Goal: Information Seeking & Learning: Compare options

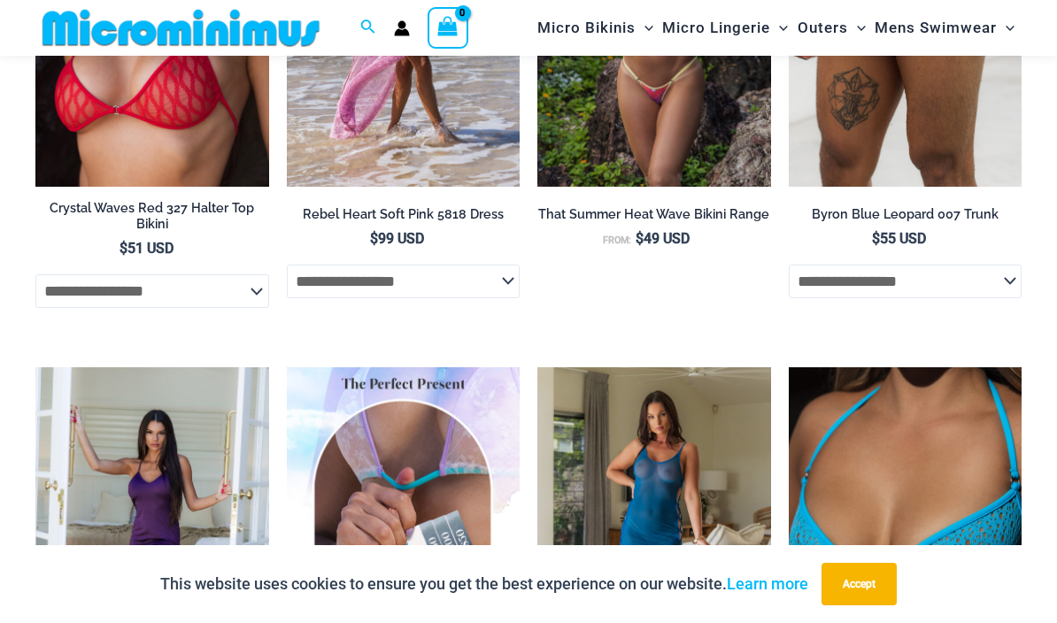
scroll to position [2749, 0]
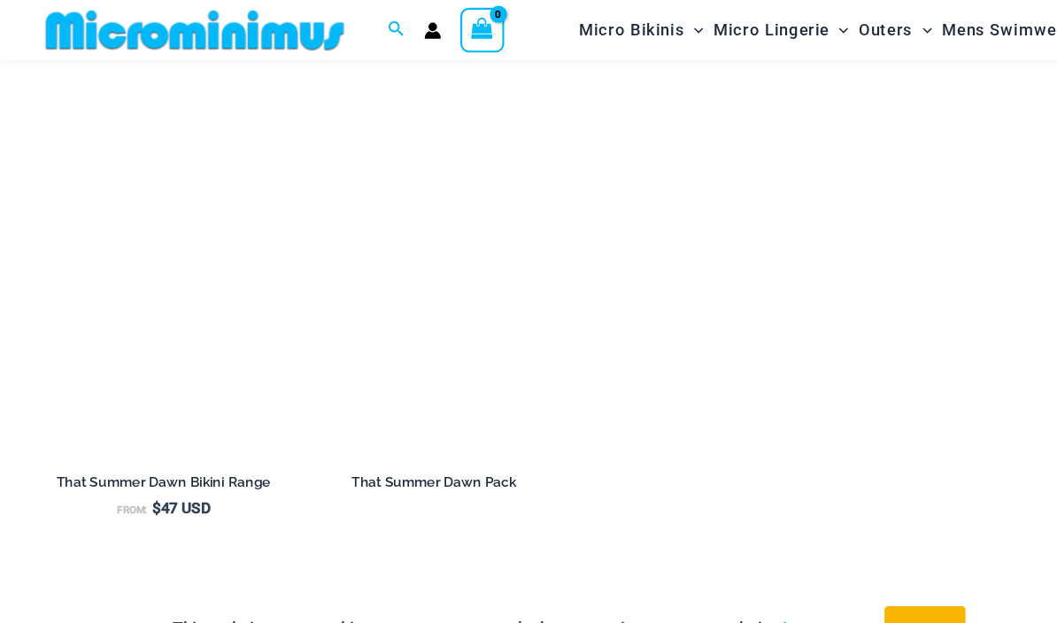
scroll to position [2034, 0]
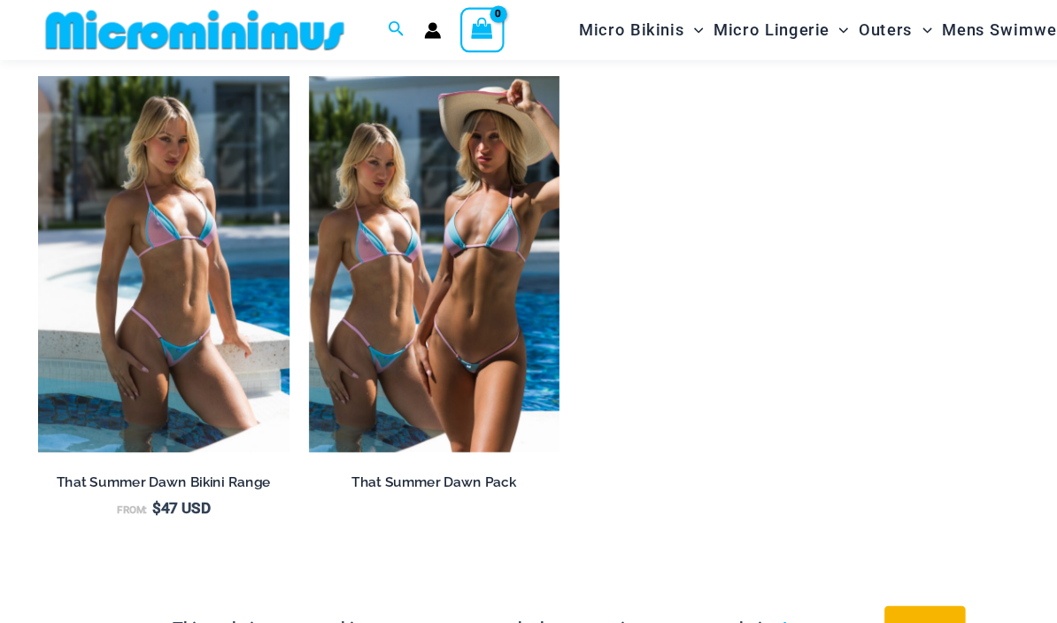
click at [35, 71] on img at bounding box center [35, 71] width 0 height 0
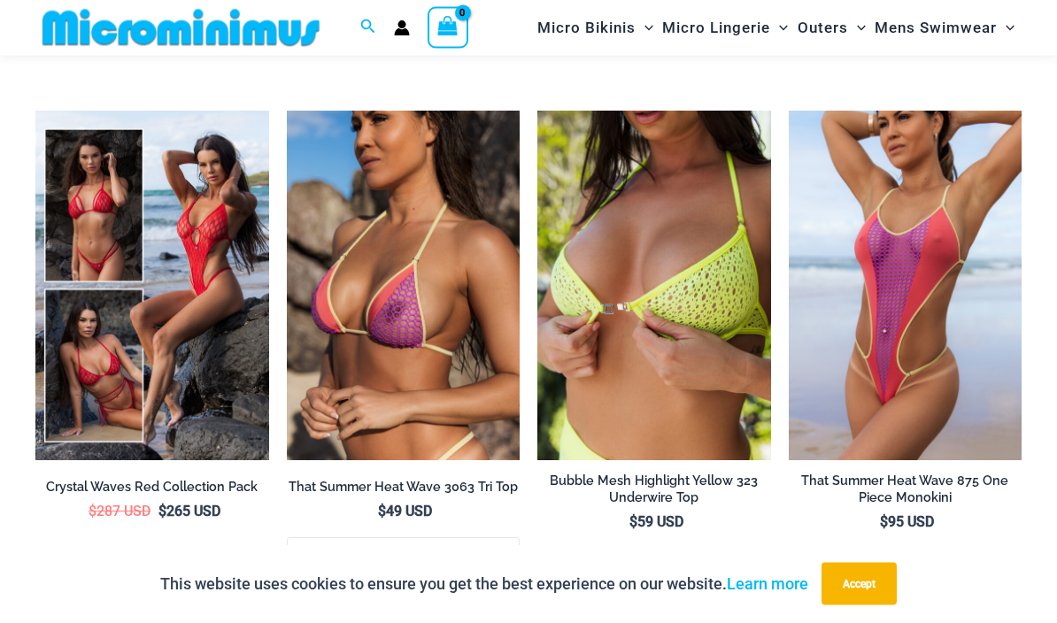
scroll to position [3266, 0]
click at [287, 111] on img at bounding box center [287, 111] width 0 height 0
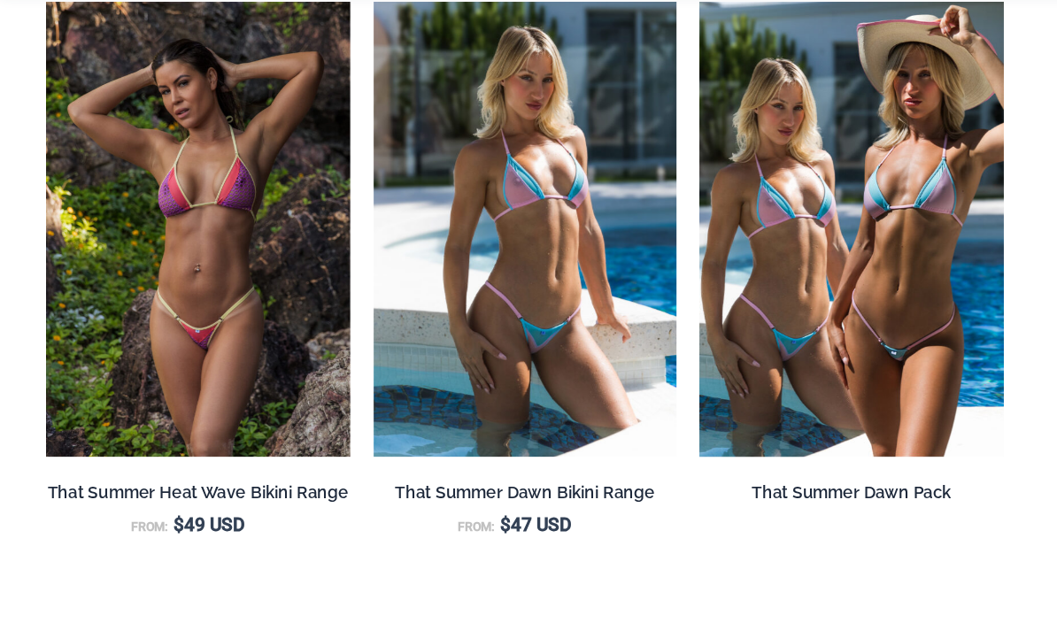
scroll to position [1556, 0]
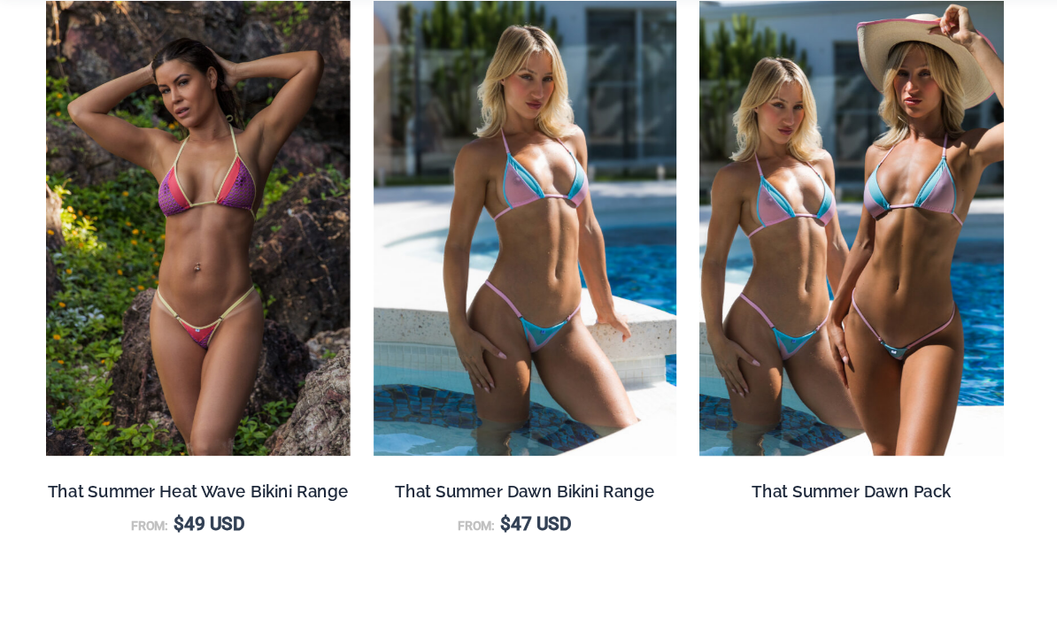
click at [287, 86] on img at bounding box center [287, 86] width 0 height 0
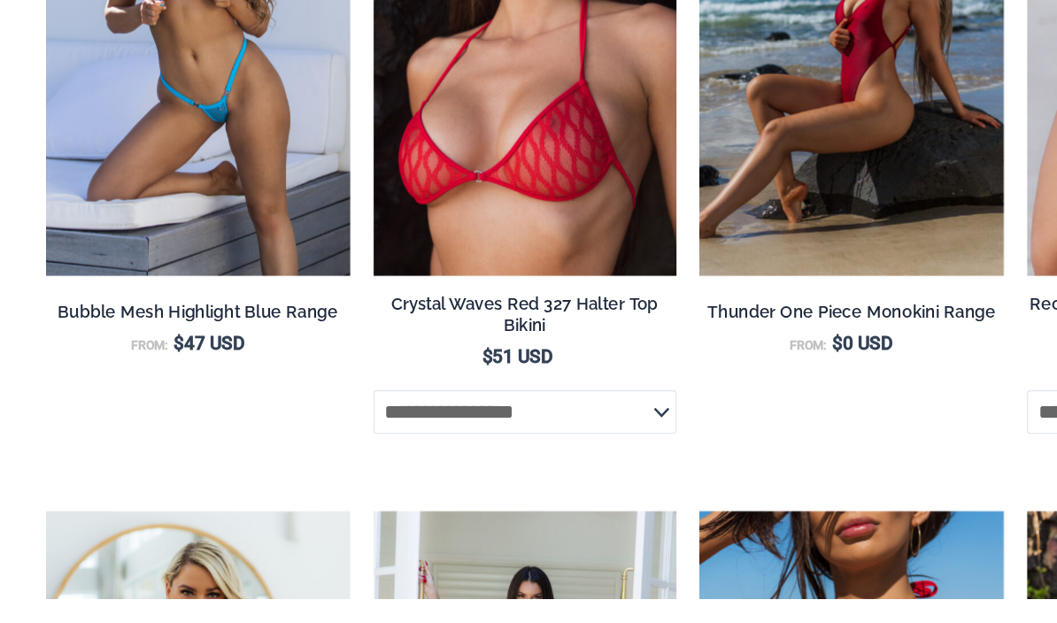
scroll to position [2236, 0]
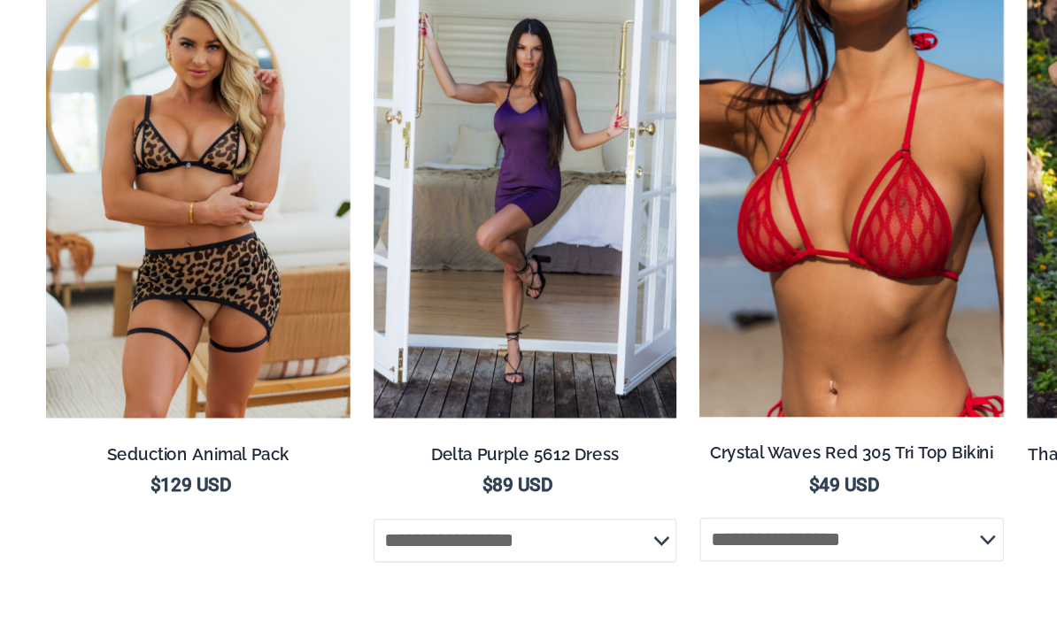
scroll to position [2658, 0]
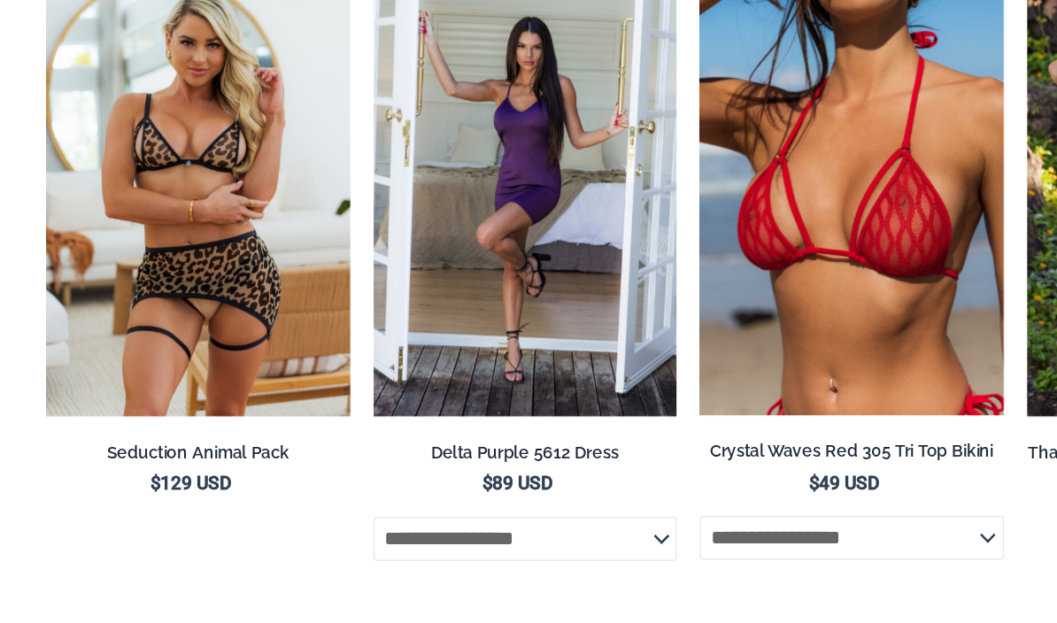
click at [35, 56] on img at bounding box center [35, 56] width 0 height 0
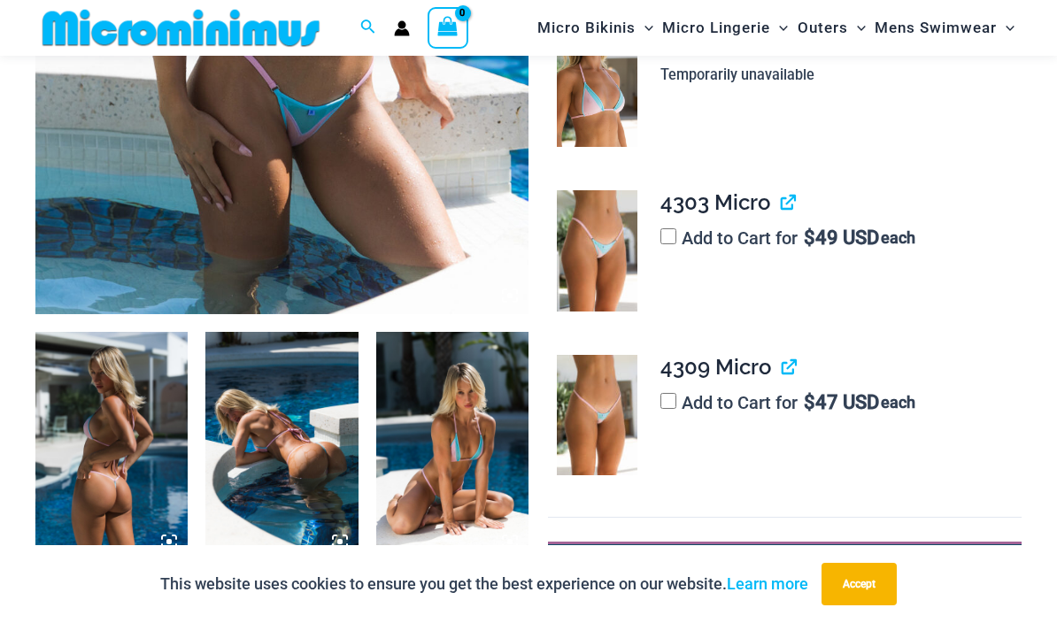
scroll to position [501, 0]
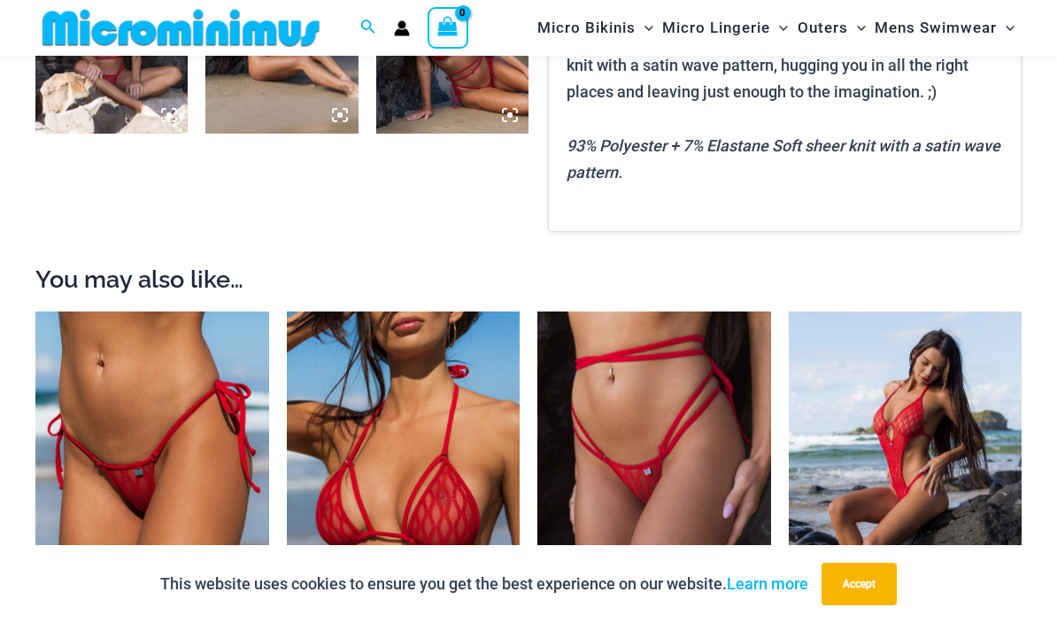
scroll to position [1206, 0]
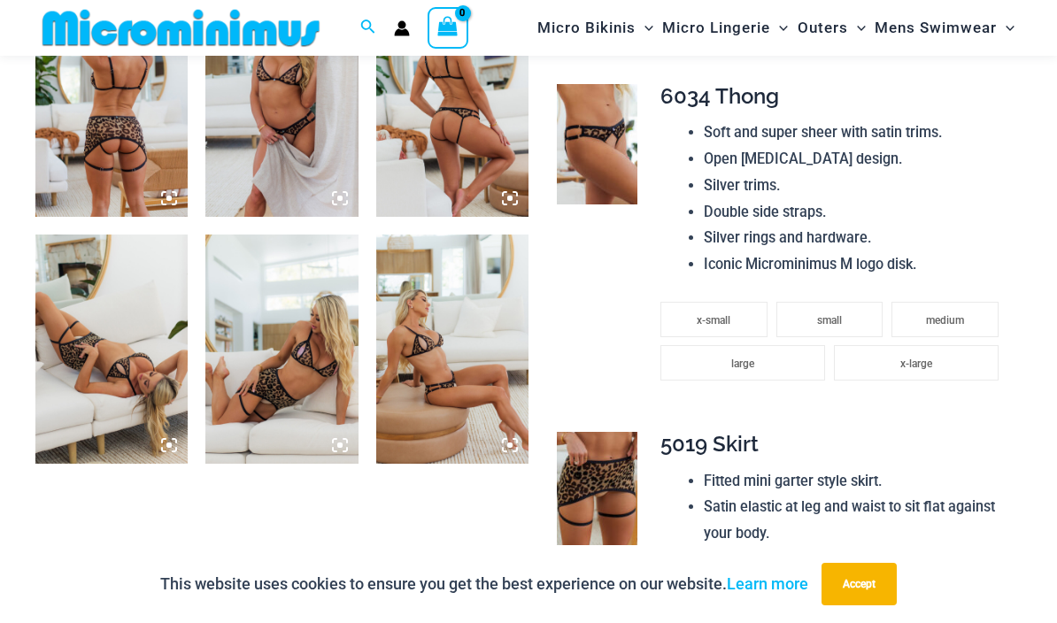
scroll to position [901, 0]
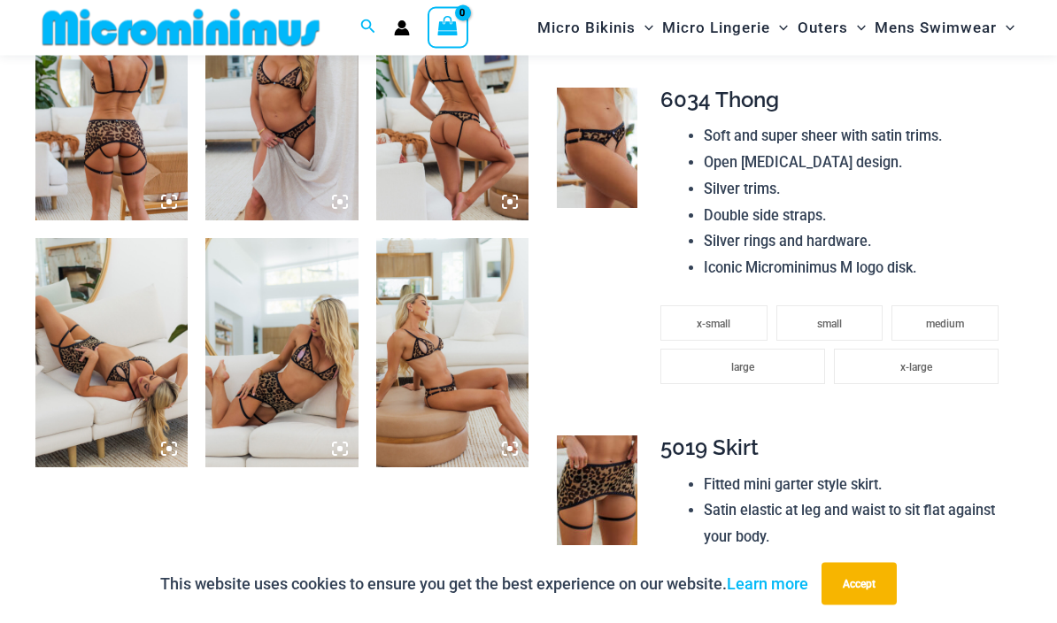
click at [131, 157] on img at bounding box center [111, 107] width 152 height 228
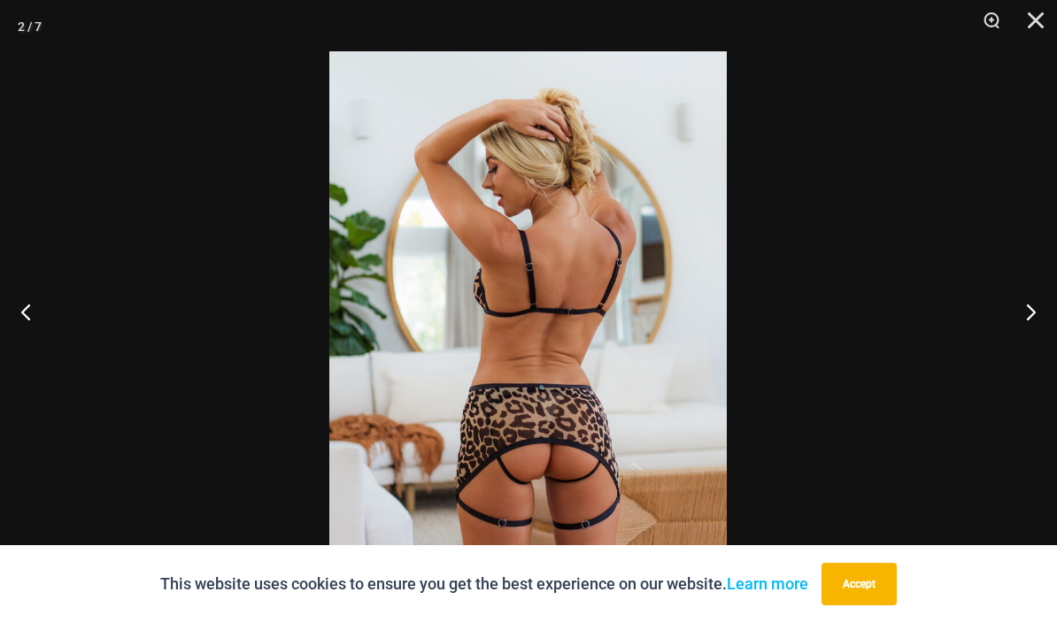
click at [1031, 352] on button "Next" at bounding box center [1024, 311] width 66 height 89
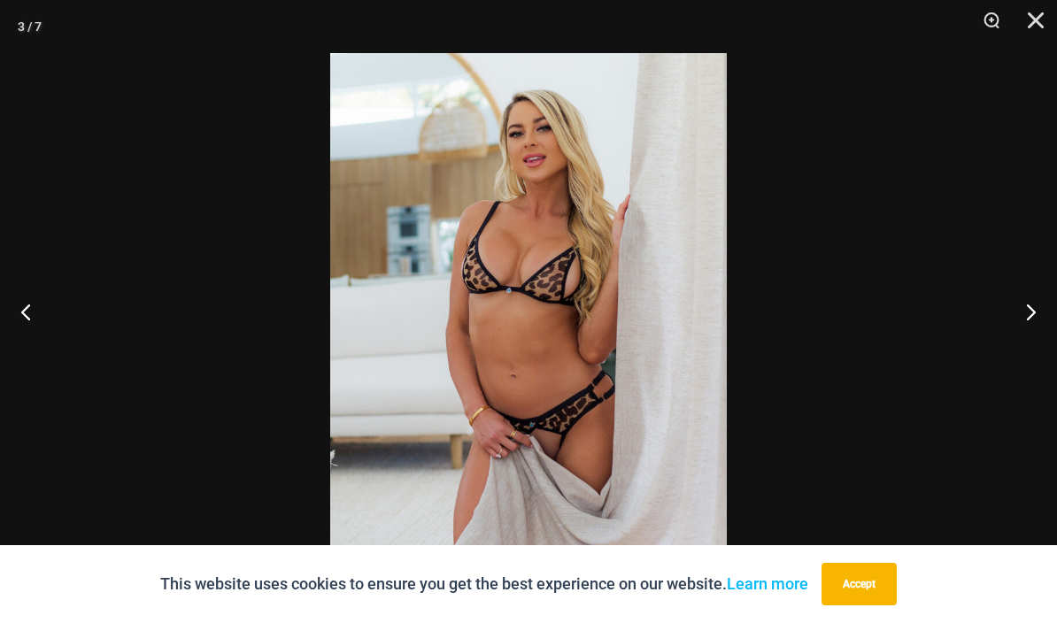
click at [1032, 356] on button "Next" at bounding box center [1024, 311] width 66 height 89
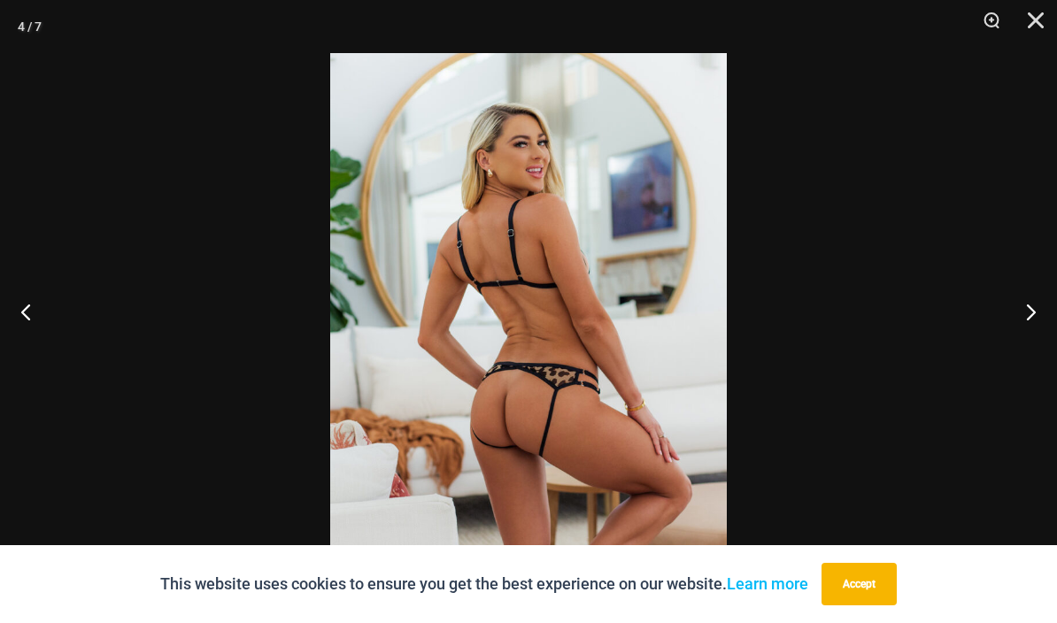
click at [1040, 352] on button "Next" at bounding box center [1024, 311] width 66 height 89
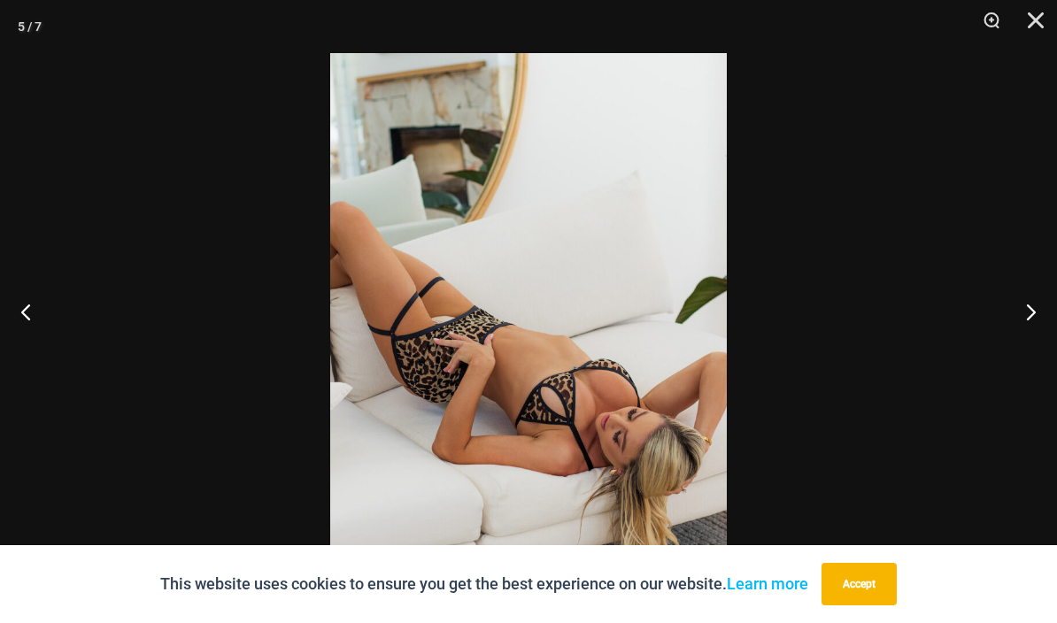
click at [1036, 356] on button "Next" at bounding box center [1024, 311] width 66 height 89
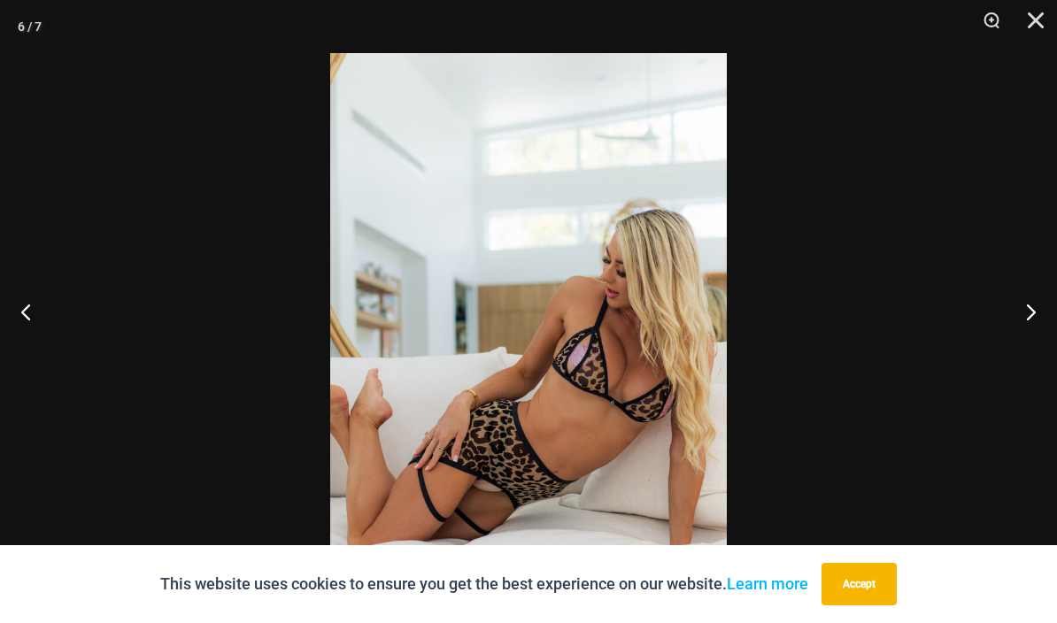
click at [1032, 356] on button "Next" at bounding box center [1024, 311] width 66 height 89
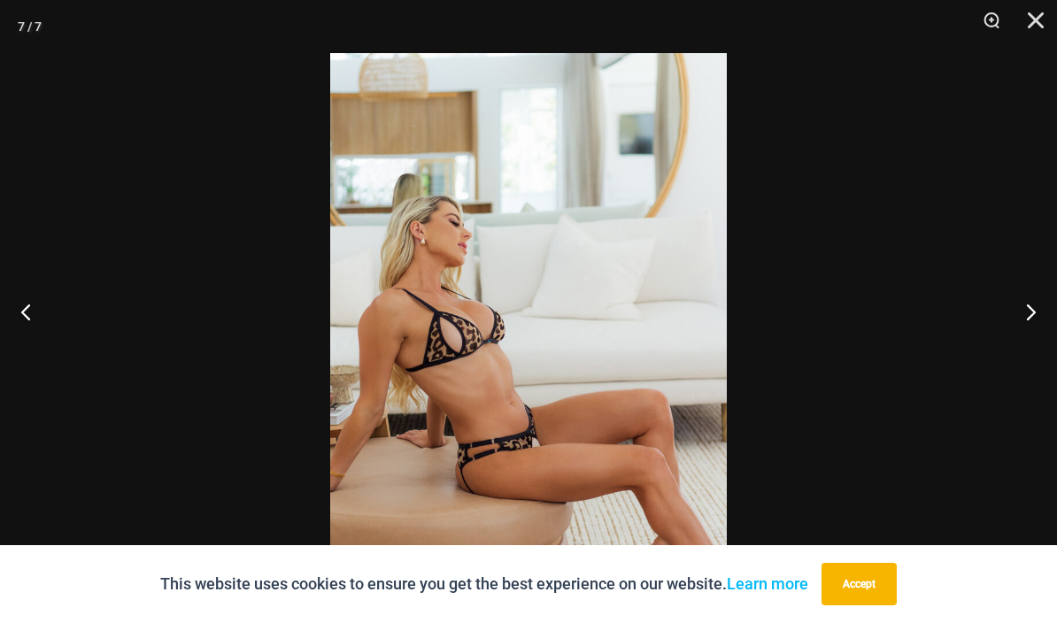
click at [1019, 356] on button "Next" at bounding box center [1024, 311] width 66 height 89
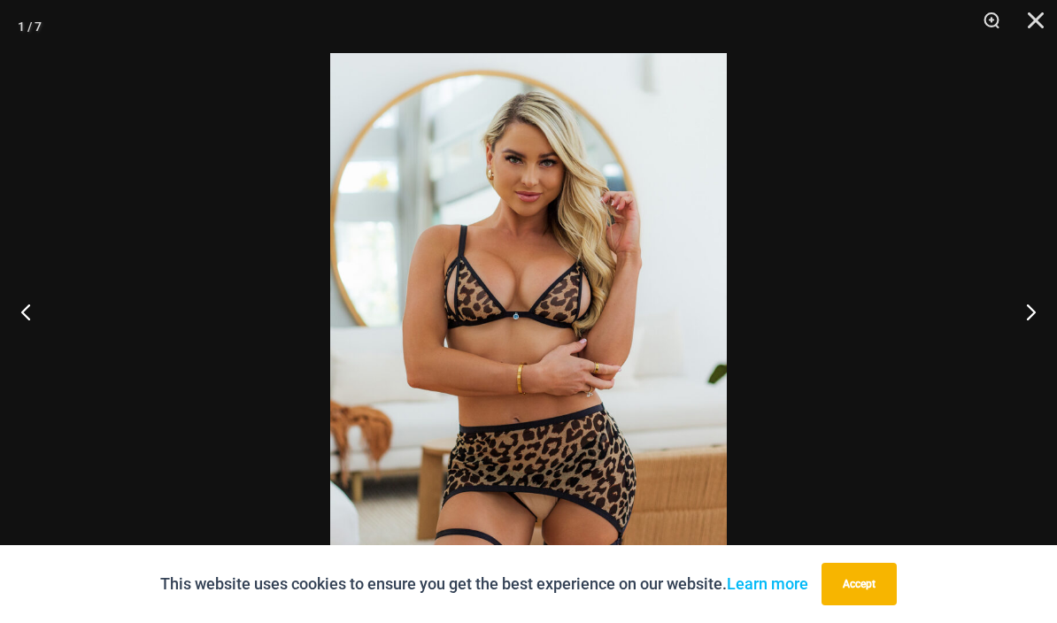
click at [1016, 356] on button "Next" at bounding box center [1024, 311] width 66 height 89
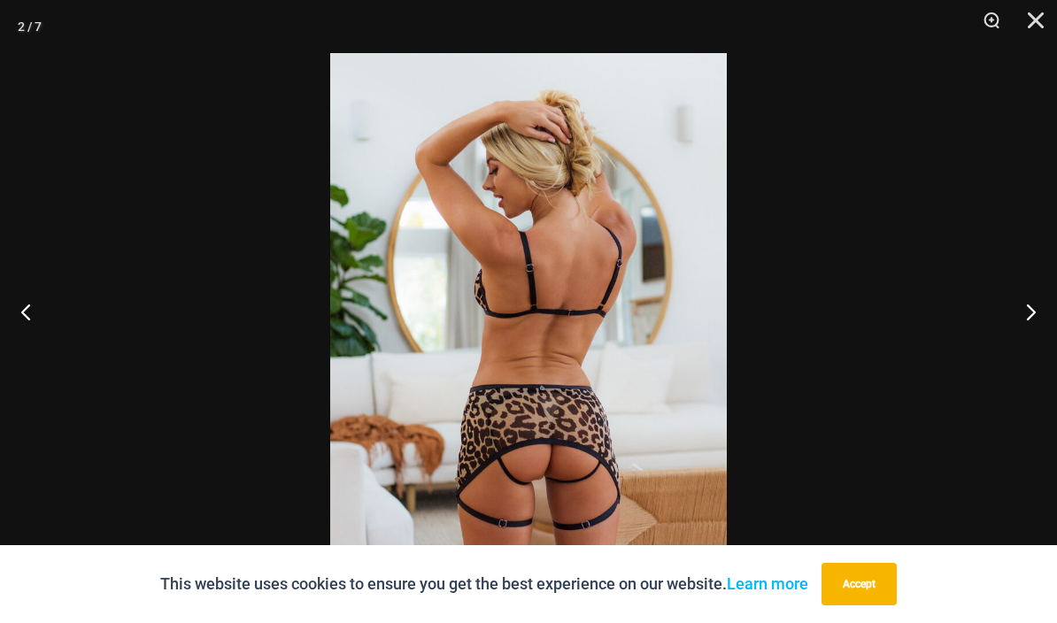
click at [1038, 16] on button "Close" at bounding box center [1030, 26] width 44 height 53
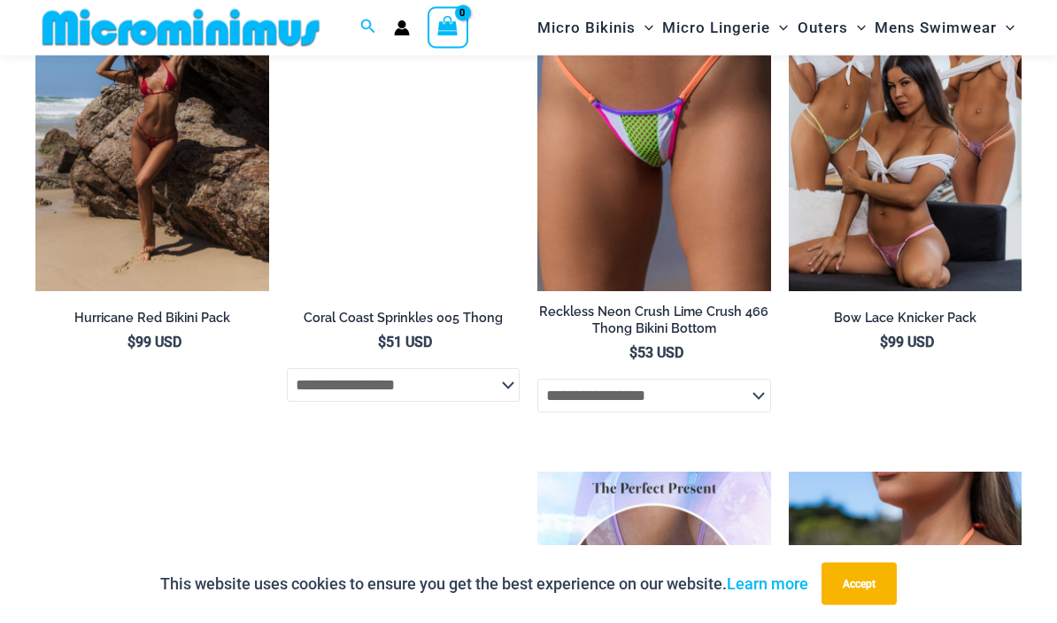
scroll to position [3209, 0]
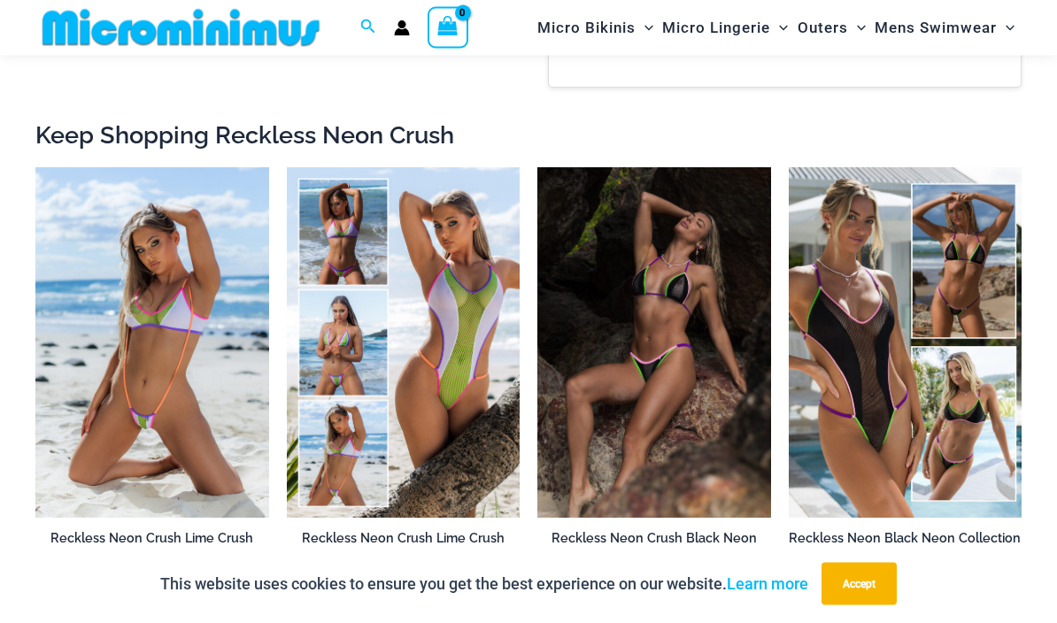
scroll to position [1537, 0]
click at [538, 167] on img at bounding box center [538, 167] width 0 height 0
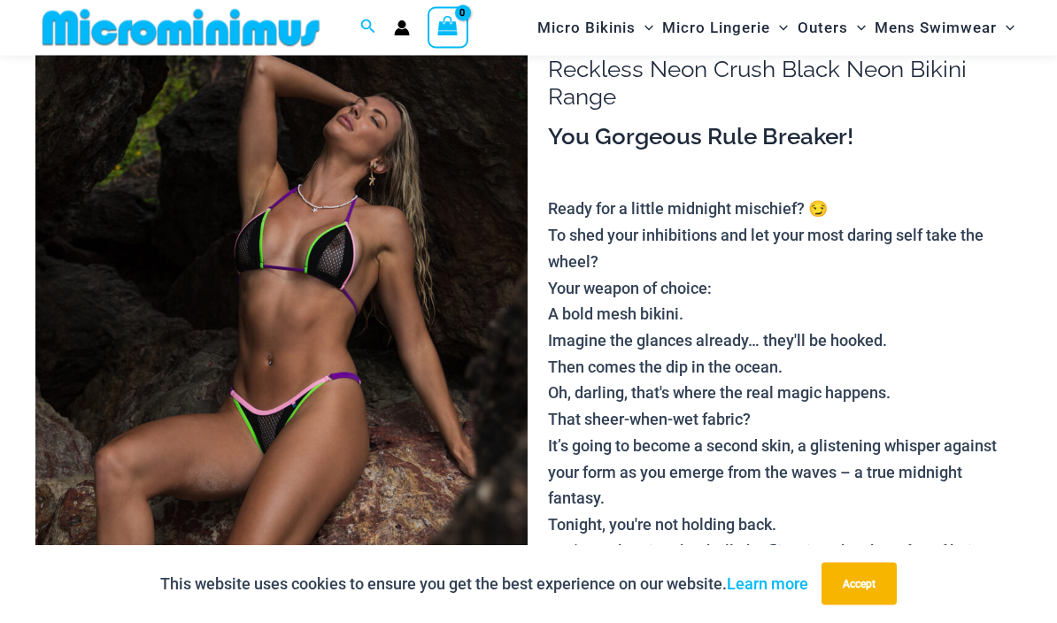
scroll to position [3153, 0]
